Goal: Navigation & Orientation: Find specific page/section

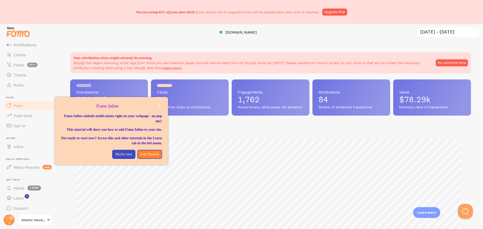
scroll to position [44, 0]
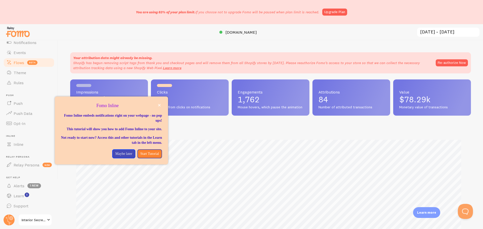
click at [18, 61] on span "Flows" at bounding box center [19, 62] width 11 height 5
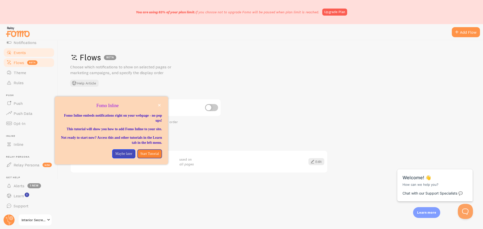
click at [25, 54] on span "Events" at bounding box center [20, 52] width 12 height 5
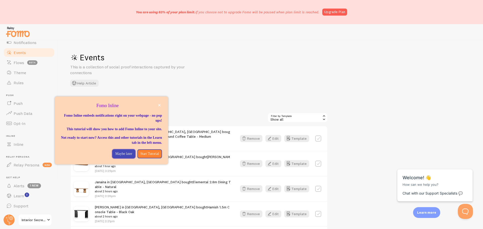
click at [121, 157] on p "Maybe later" at bounding box center [123, 154] width 17 height 5
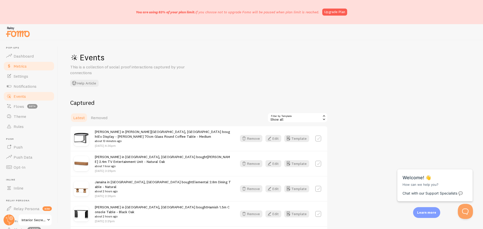
click at [22, 67] on span "Metrics" at bounding box center [20, 66] width 13 height 5
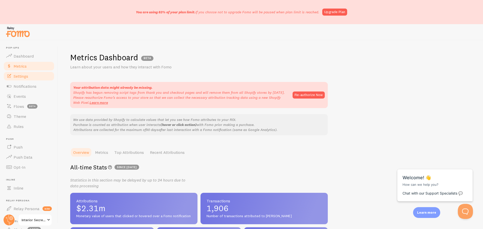
click at [22, 74] on span "Settings" at bounding box center [21, 76] width 15 height 5
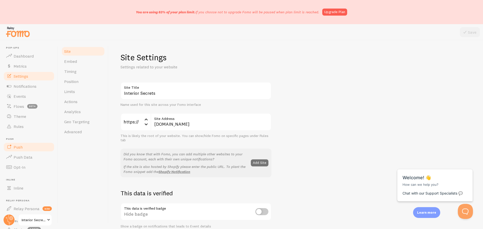
click at [18, 148] on span "Push" at bounding box center [18, 147] width 9 height 5
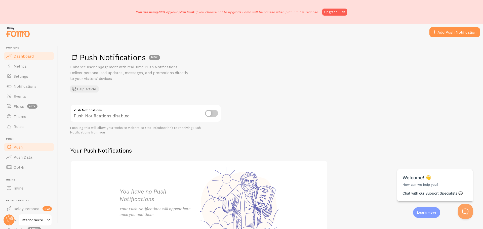
click at [23, 60] on link "Dashboard" at bounding box center [29, 56] width 52 height 10
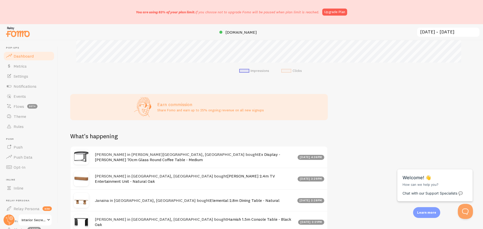
scroll to position [252, 0]
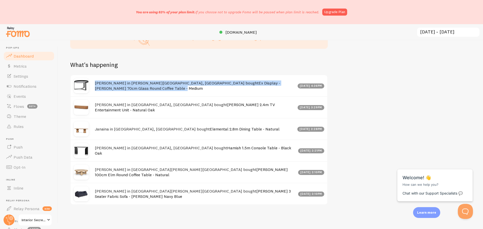
drag, startPoint x: 96, startPoint y: 88, endPoint x: 282, endPoint y: 91, distance: 185.6
click at [282, 91] on div "[PERSON_NAME] in [PERSON_NAME][GEOGRAPHIC_DATA], [GEOGRAPHIC_DATA] bought Ex Di…" at bounding box center [199, 85] width 257 height 21
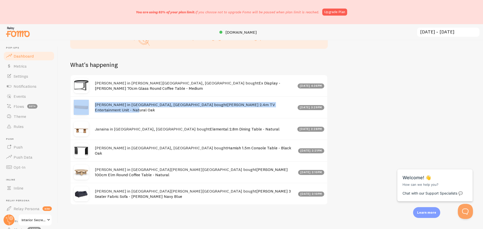
drag, startPoint x: 252, startPoint y: 111, endPoint x: 92, endPoint y: 117, distance: 160.0
click at [92, 117] on div "[PERSON_NAME] in [GEOGRAPHIC_DATA], [PERSON_NAME] bought [PERSON_NAME] 2.4m TV …" at bounding box center [199, 107] width 257 height 22
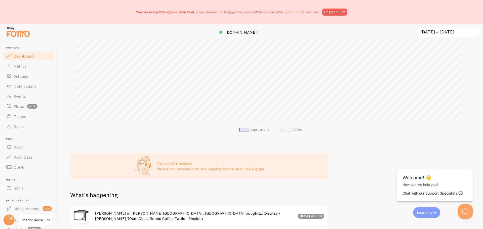
scroll to position [101, 0]
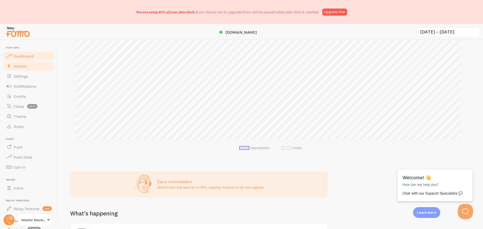
click at [25, 68] on span "Metrics" at bounding box center [20, 66] width 13 height 5
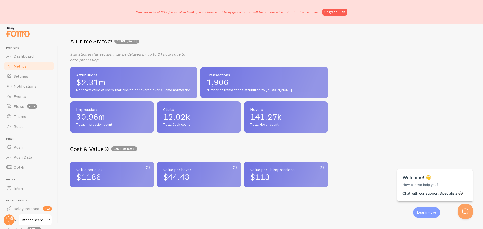
scroll to position [127, 0]
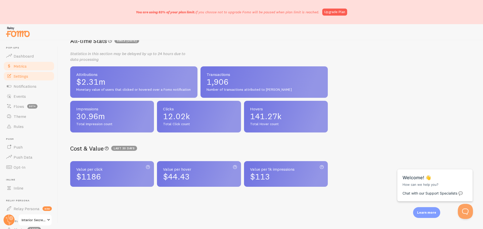
click at [18, 78] on span "Settings" at bounding box center [21, 76] width 15 height 5
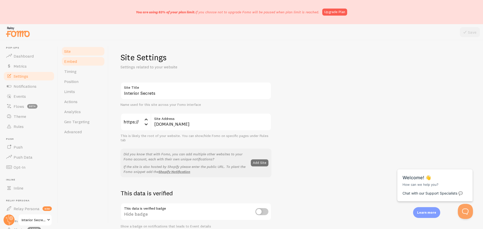
click at [75, 64] on link "Embed" at bounding box center [83, 61] width 44 height 10
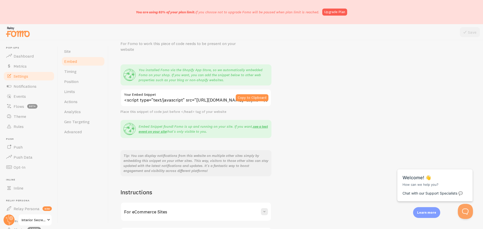
scroll to position [65, 0]
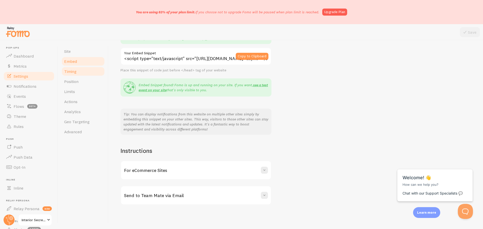
click at [74, 73] on span "Timing" at bounding box center [70, 71] width 12 height 5
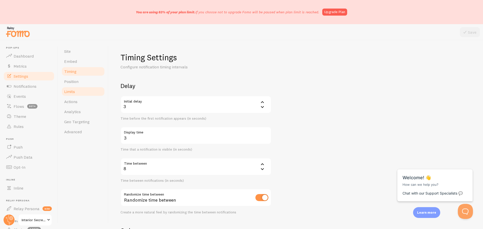
click at [68, 93] on span "Limits" at bounding box center [69, 91] width 11 height 5
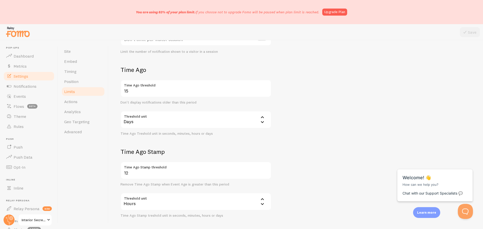
scroll to position [121, 0]
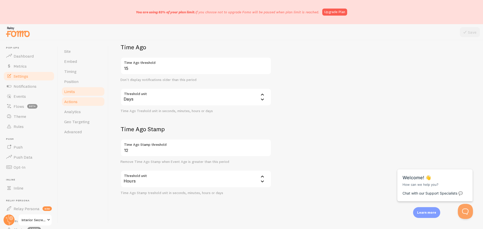
click at [75, 103] on span "Actions" at bounding box center [70, 101] width 13 height 5
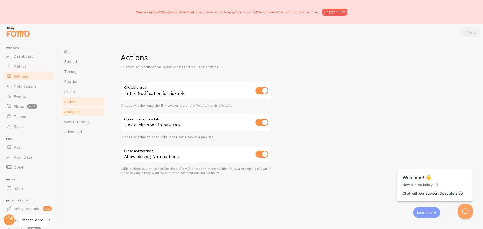
click at [73, 112] on span "Analytics" at bounding box center [72, 111] width 17 height 5
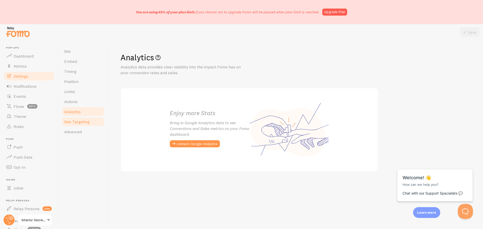
click at [71, 120] on span "Geo Targeting" at bounding box center [76, 121] width 25 height 5
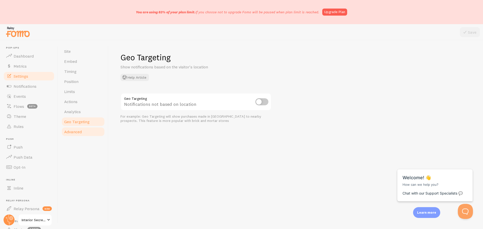
click at [68, 132] on span "Advanced" at bounding box center [73, 131] width 18 height 5
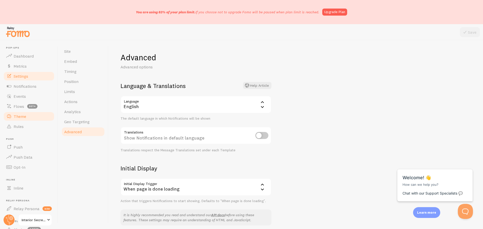
click at [18, 116] on span "Theme" at bounding box center [20, 116] width 13 height 5
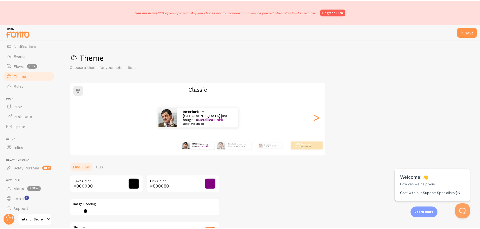
scroll to position [44, 0]
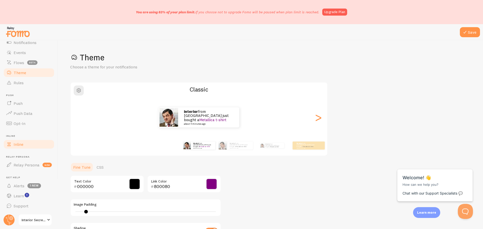
click at [20, 147] on link "Inline" at bounding box center [29, 145] width 52 height 10
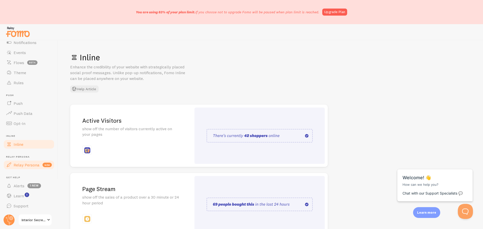
click at [15, 167] on span "Relay Persona" at bounding box center [27, 165] width 26 height 5
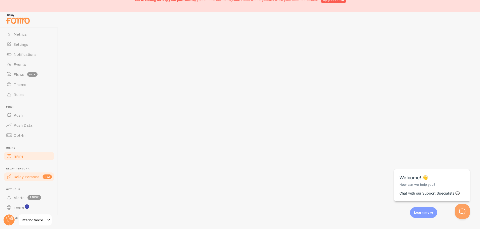
scroll to position [24, 0]
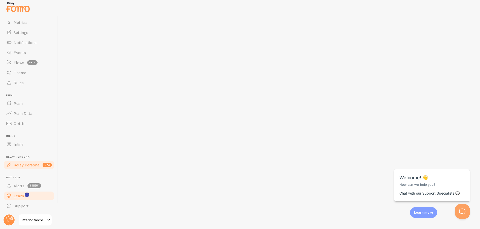
click at [20, 195] on span "Learn" at bounding box center [19, 196] width 10 height 5
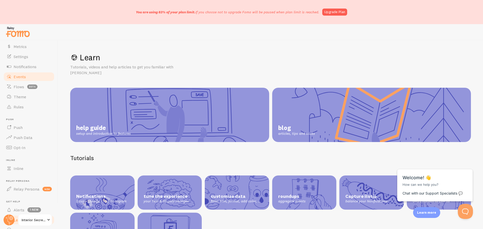
click at [20, 73] on link "Events" at bounding box center [29, 77] width 52 height 10
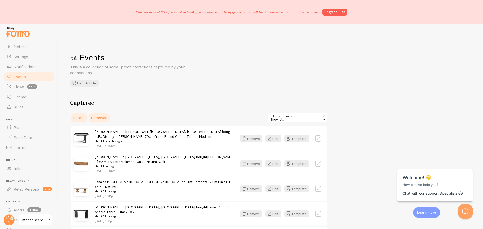
click at [98, 116] on span "Removed" at bounding box center [99, 117] width 17 height 5
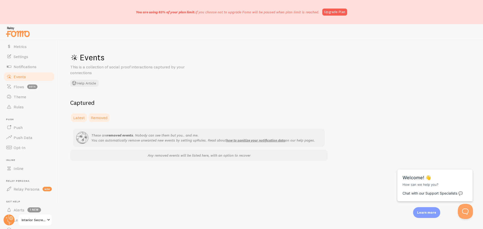
click at [80, 117] on span "Latest" at bounding box center [79, 117] width 12 height 5
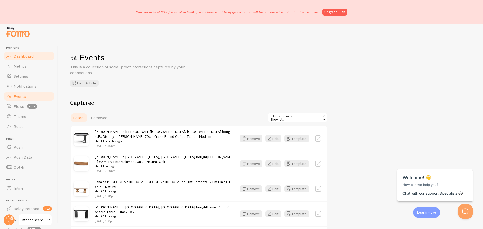
click at [22, 56] on span "Dashboard" at bounding box center [24, 56] width 20 height 5
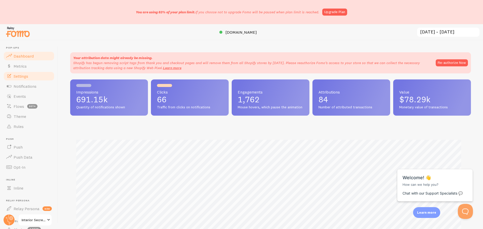
scroll to position [132, 397]
click at [23, 66] on span "Metrics" at bounding box center [20, 66] width 13 height 5
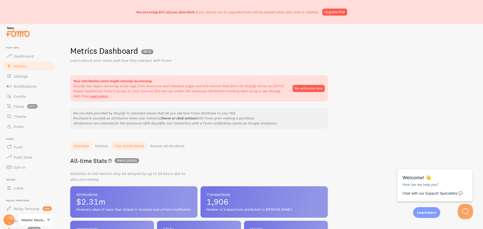
scroll to position [25, 0]
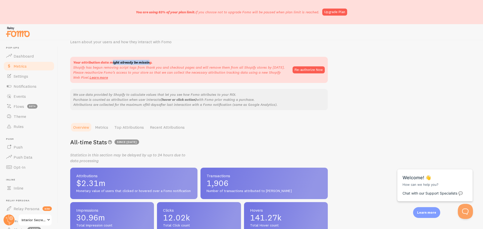
drag, startPoint x: 113, startPoint y: 64, endPoint x: 150, endPoint y: 63, distance: 37.0
click at [150, 63] on strong "Your attribution data might already be missing." at bounding box center [112, 62] width 79 height 5
click at [159, 75] on p "Shopify has begun removing script tags from thank you and checkout pages and wi…" at bounding box center [180, 72] width 215 height 15
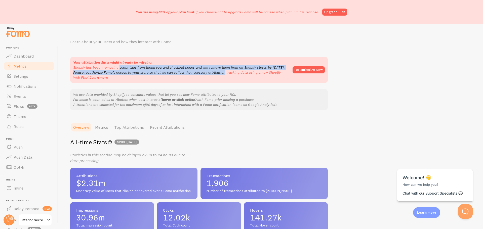
drag, startPoint x: 99, startPoint y: 69, endPoint x: 207, endPoint y: 74, distance: 107.4
click at [207, 74] on p "Shopify has begun removing script tags from thank you and checkout pages and wi…" at bounding box center [180, 72] width 215 height 15
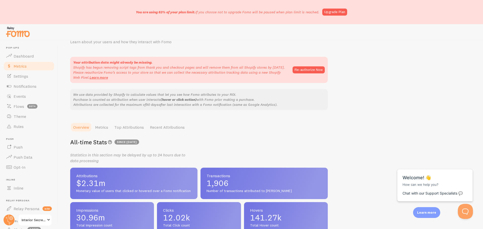
click at [213, 84] on div "Your attribution data might already be missing. Shopify has begun removing scri…" at bounding box center [199, 83] width 258 height 53
drag, startPoint x: 125, startPoint y: 70, endPoint x: 166, endPoint y: 71, distance: 40.8
click at [162, 70] on p "Shopify has begun removing script tags from thank you and checkout pages and wi…" at bounding box center [180, 72] width 215 height 15
click at [175, 78] on p "Shopify has begun removing script tags from thank you and checkout pages and wi…" at bounding box center [180, 72] width 215 height 15
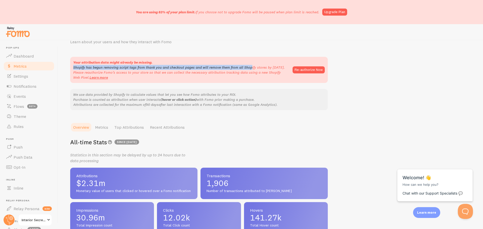
drag, startPoint x: 187, startPoint y: 63, endPoint x: 233, endPoint y: 68, distance: 46.1
click at [231, 68] on div "Your attribution data might already be missing. Shopify has begun removing scri…" at bounding box center [180, 70] width 215 height 20
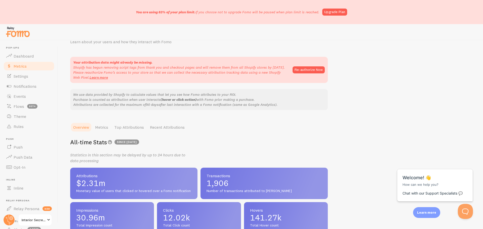
click at [235, 79] on p "Shopify has begun removing script tags from thank you and checkout pages and wi…" at bounding box center [180, 72] width 215 height 15
drag, startPoint x: 224, startPoint y: 70, endPoint x: 247, endPoint y: 71, distance: 22.7
click at [247, 71] on p "Shopify has begun removing script tags from thank you and checkout pages and wi…" at bounding box center [180, 72] width 215 height 15
click at [252, 78] on p "Shopify has begun removing script tags from thank you and checkout pages and wi…" at bounding box center [180, 72] width 215 height 15
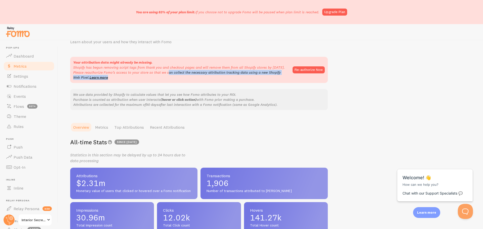
drag, startPoint x: 151, startPoint y: 73, endPoint x: 191, endPoint y: 76, distance: 40.1
click at [191, 76] on p "Shopify has begun removing script tags from thank you and checkout pages and wi…" at bounding box center [180, 72] width 215 height 15
click at [184, 79] on p "Shopify has begun removing script tags from thank you and checkout pages and wi…" at bounding box center [180, 72] width 215 height 15
drag, startPoint x: 125, startPoint y: 72, endPoint x: 167, endPoint y: 77, distance: 41.6
click at [167, 77] on p "Shopify has begun removing script tags from thank you and checkout pages and wi…" at bounding box center [180, 72] width 215 height 15
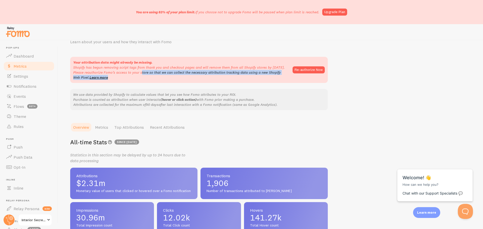
click at [171, 82] on div "Your attribution data might already be missing. Shopify has begun removing scri…" at bounding box center [199, 70] width 258 height 26
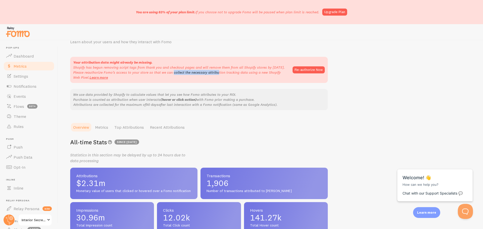
drag, startPoint x: 161, startPoint y: 74, endPoint x: 204, endPoint y: 73, distance: 42.8
click at [204, 73] on p "Shopify has begun removing script tags from thank you and checkout pages and wi…" at bounding box center [180, 72] width 215 height 15
click at [208, 79] on p "Shopify has begun removing script tags from thank you and checkout pages and wi…" at bounding box center [180, 72] width 215 height 15
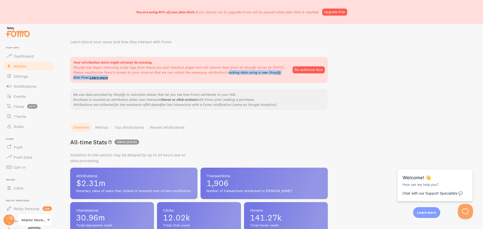
drag, startPoint x: 213, startPoint y: 73, endPoint x: 263, endPoint y: 78, distance: 50.2
click at [263, 78] on p "Shopify has begun removing script tags from thank you and checkout pages and wi…" at bounding box center [180, 72] width 215 height 15
click at [265, 81] on div "Your attribution data might already be missing. Shopify has begun removing scri…" at bounding box center [199, 70] width 258 height 26
click at [303, 69] on button "Re-authorize Now" at bounding box center [309, 69] width 32 height 7
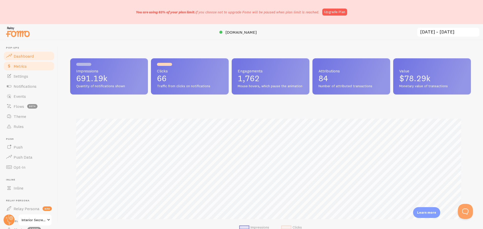
scroll to position [251682, 251417]
click at [23, 67] on span "Metrics" at bounding box center [20, 66] width 13 height 5
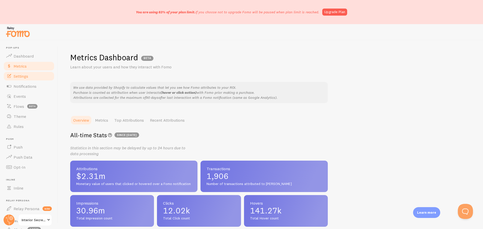
click at [18, 78] on span "Settings" at bounding box center [21, 76] width 15 height 5
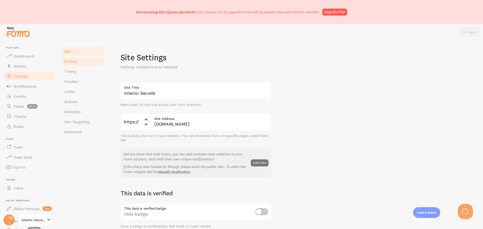
click at [72, 64] on span "Embed" at bounding box center [70, 61] width 13 height 5
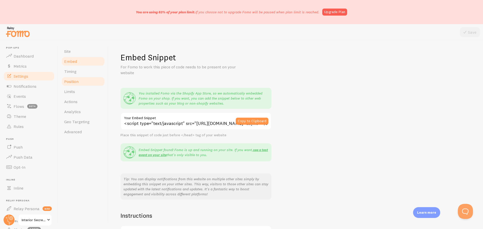
click at [72, 79] on span "Position" at bounding box center [71, 81] width 14 height 5
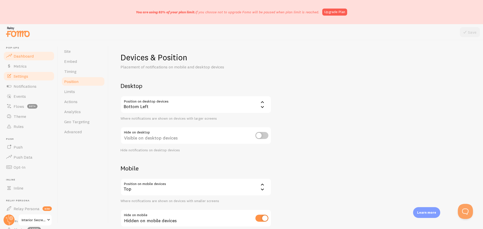
click at [27, 57] on span "Dashboard" at bounding box center [24, 56] width 20 height 5
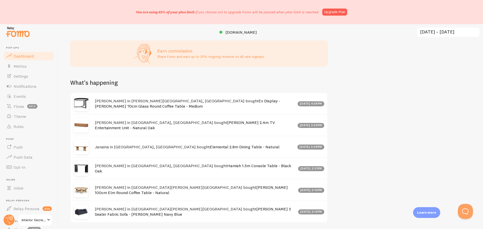
scroll to position [227, 0]
